Goal: Transaction & Acquisition: Purchase product/service

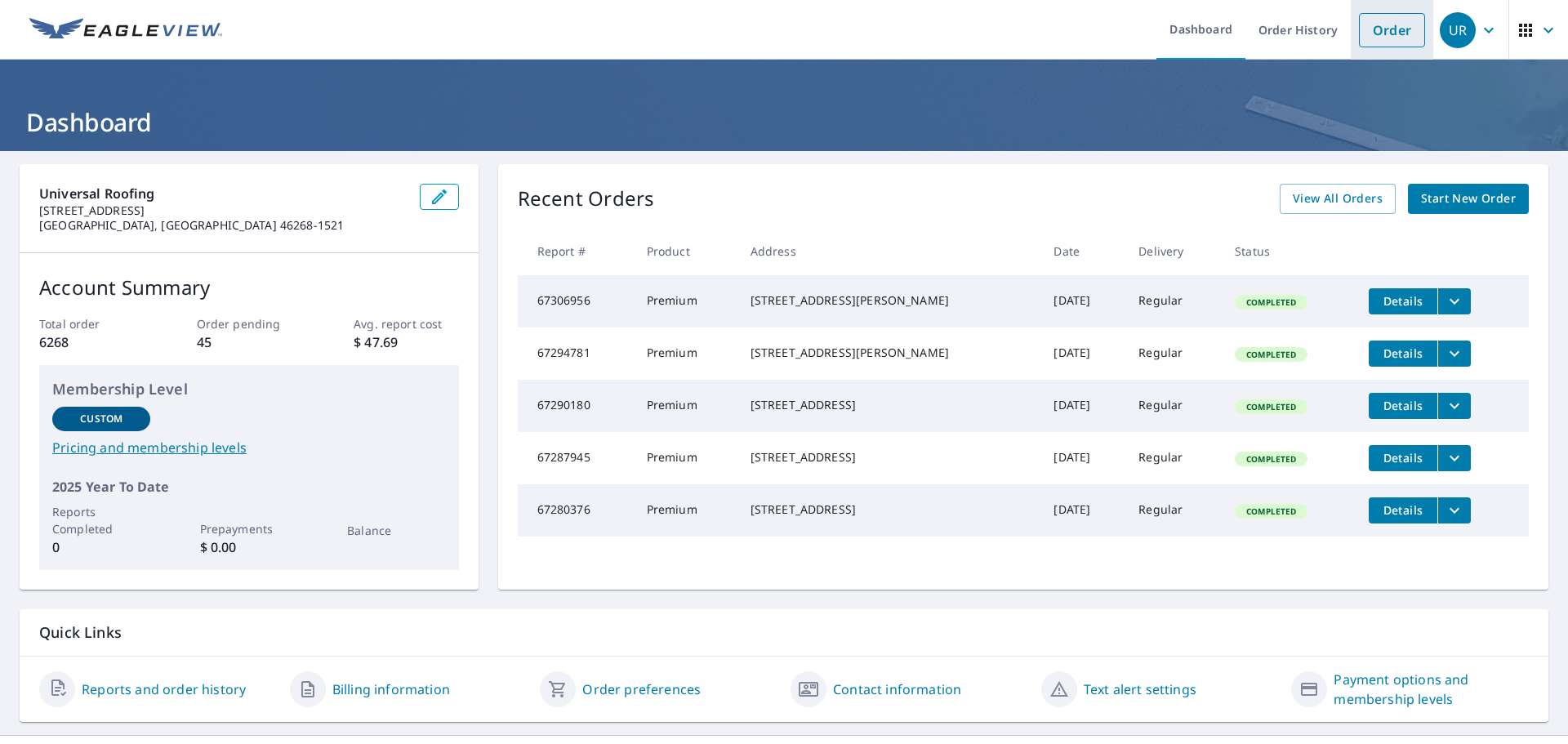
click at [1387, 43] on link "Order" at bounding box center [1391, 30] width 67 height 35
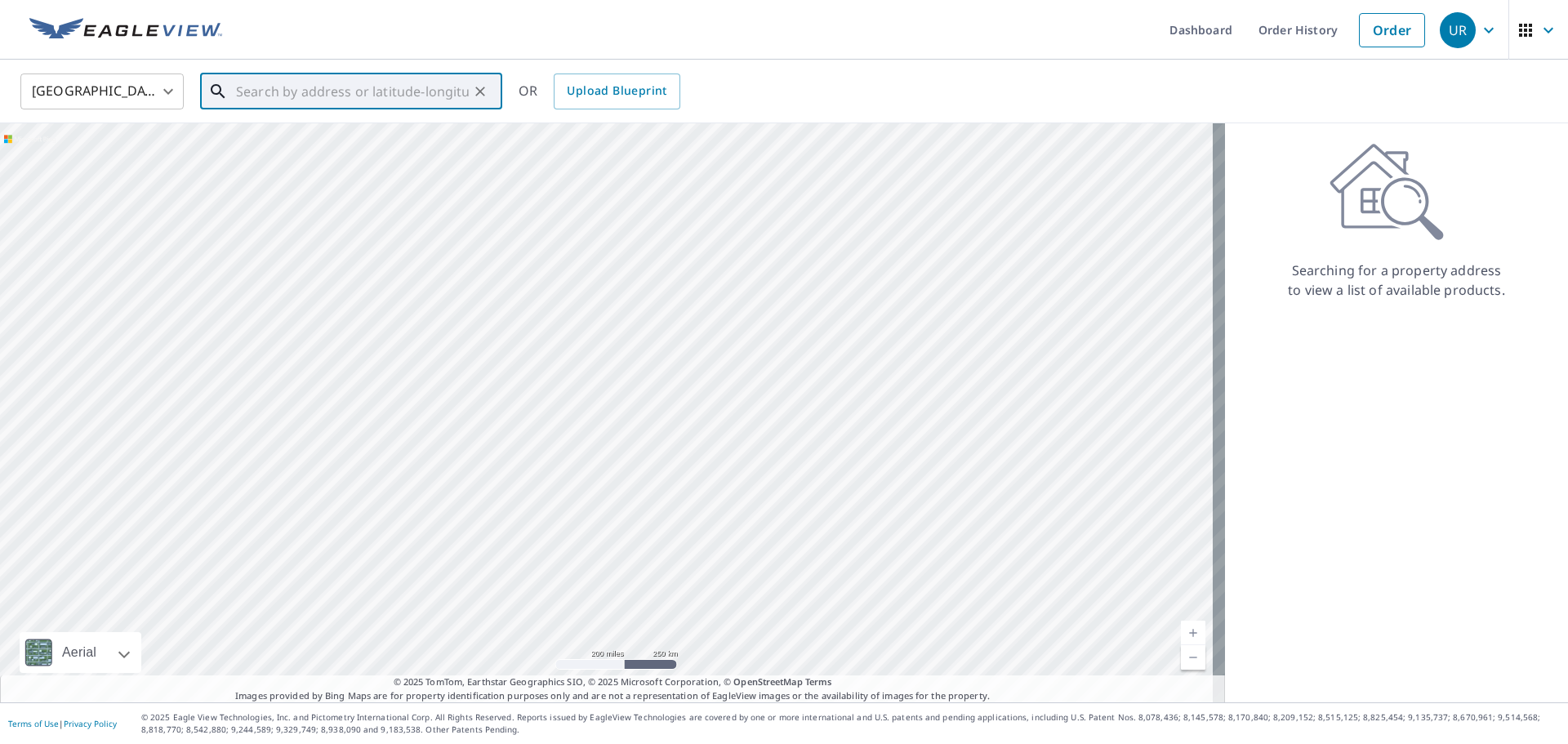
click at [384, 107] on input "text" at bounding box center [352, 91] width 232 height 46
click at [292, 148] on p "[GEOGRAPHIC_DATA], IN 46205" at bounding box center [360, 156] width 256 height 16
type input "[STREET_ADDRESS][PERSON_NAME]"
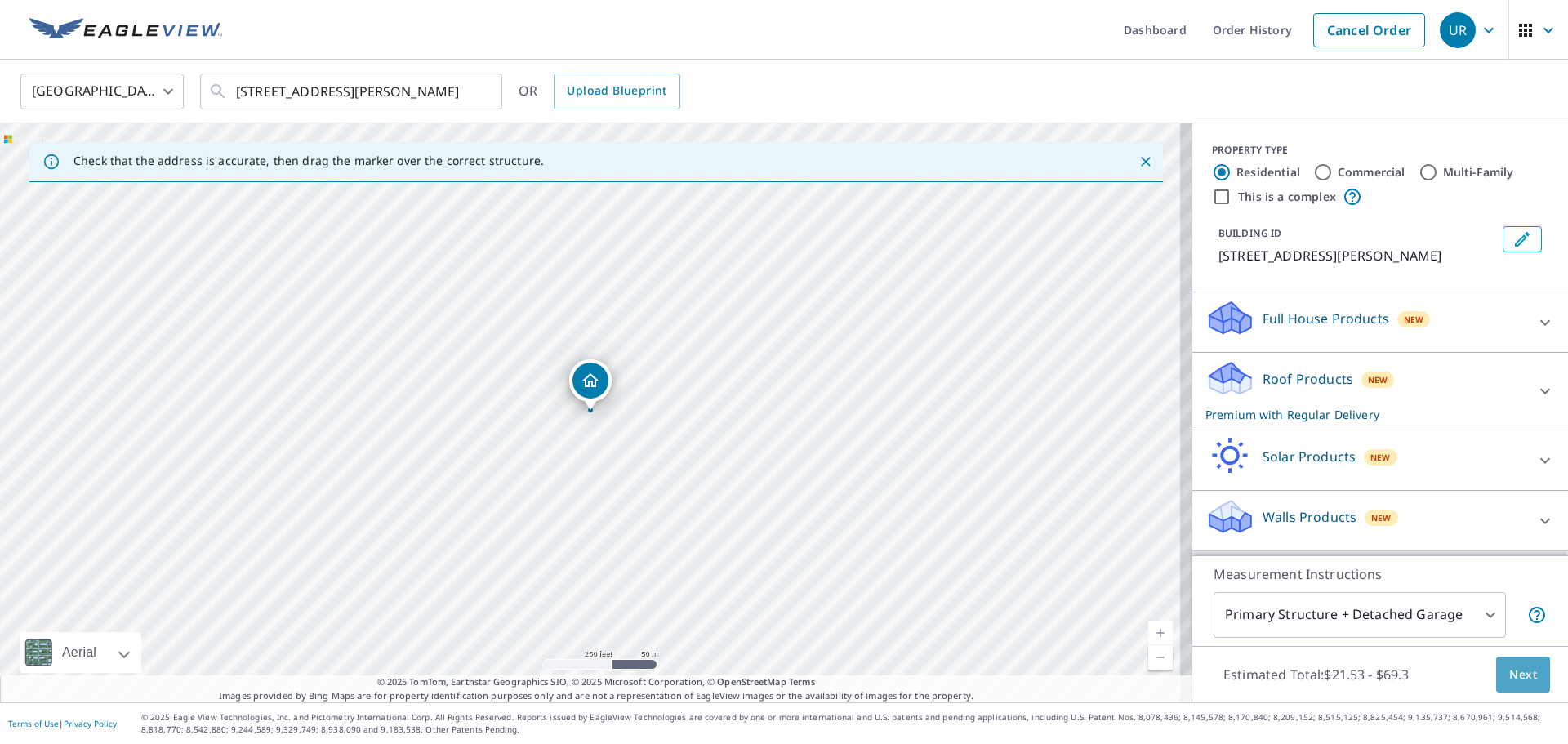
click at [1509, 670] on span "Next" at bounding box center [1523, 675] width 28 height 20
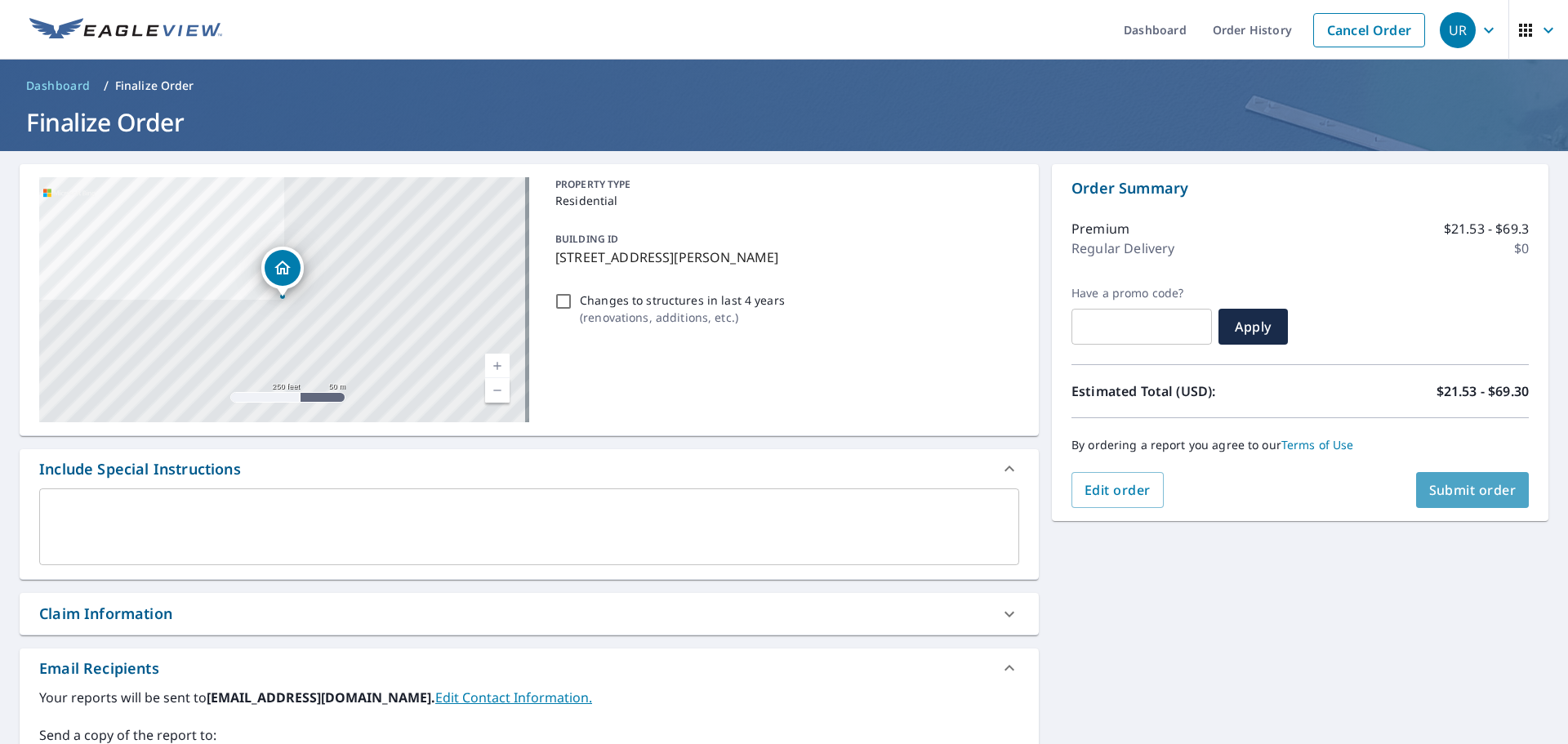
click at [1461, 489] on span "Submit order" at bounding box center [1472, 490] width 87 height 18
checkbox input "true"
